Goal: Task Accomplishment & Management: Manage account settings

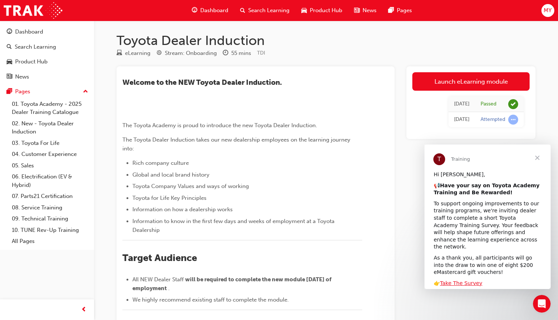
click at [543, 10] on div "MY" at bounding box center [548, 10] width 13 height 13
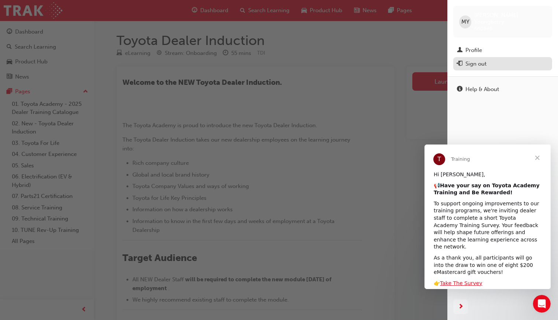
click at [473, 60] on div "Sign out" at bounding box center [476, 64] width 21 height 8
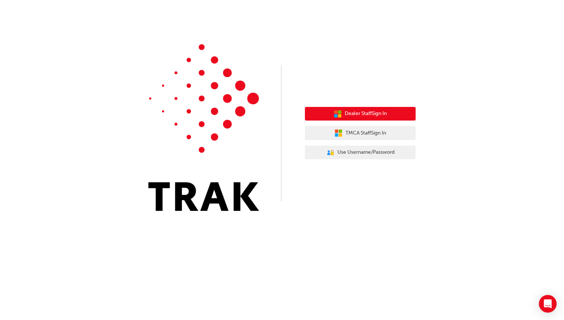
click at [361, 113] on span "Dealer Staff Sign In" at bounding box center [366, 114] width 42 height 8
click at [353, 102] on div "Dealer Staff Sign In TMCA Staff Sign In User Authentication Icon - Blue Person,…" at bounding box center [360, 133] width 111 height 64
click at [352, 113] on span "Dealer Staff Sign In" at bounding box center [366, 114] width 42 height 8
click at [355, 114] on span "Dealer Staff Sign In" at bounding box center [366, 114] width 42 height 8
click at [369, 115] on span "Dealer Staff Sign In" at bounding box center [366, 114] width 42 height 8
